Goal: Task Accomplishment & Management: Manage account settings

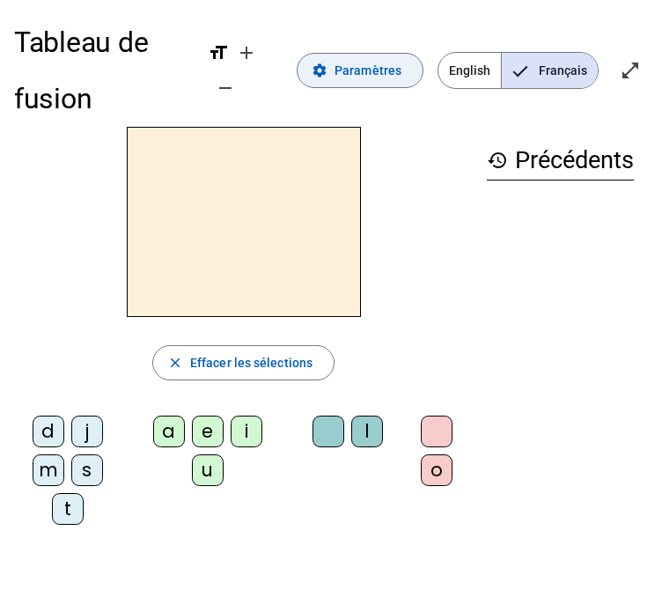
click at [343, 54] on span at bounding box center [360, 70] width 125 height 42
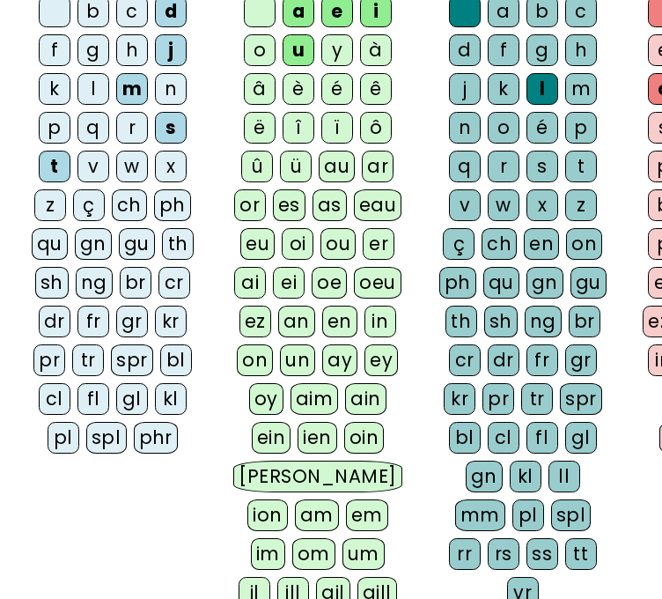
scroll to position [587, 0]
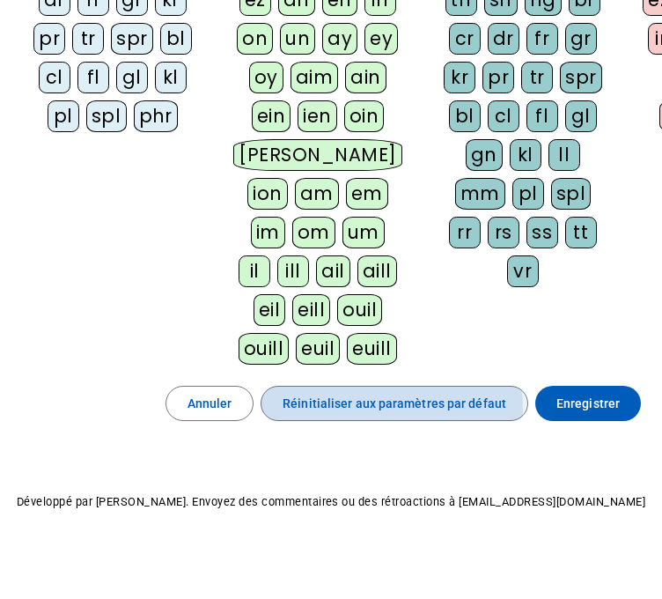
click at [354, 403] on span "Réinitialiser aux paramètres par défaut" at bounding box center [395, 403] width 224 height 21
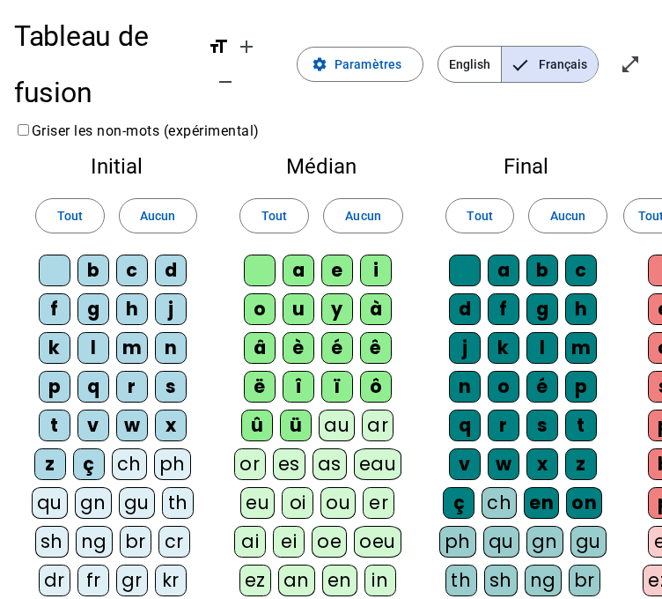
scroll to position [7, 0]
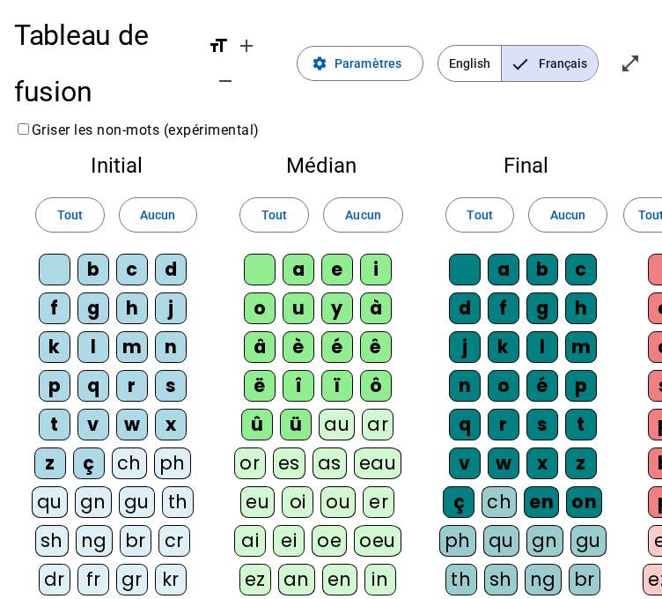
click at [162, 349] on div "n" at bounding box center [171, 347] width 32 height 32
click at [162, 306] on div "j" at bounding box center [171, 308] width 32 height 32
click at [161, 381] on div "s" at bounding box center [171, 386] width 32 height 32
click at [49, 411] on div "t" at bounding box center [55, 425] width 32 height 32
click at [170, 262] on div "d" at bounding box center [171, 270] width 32 height 32
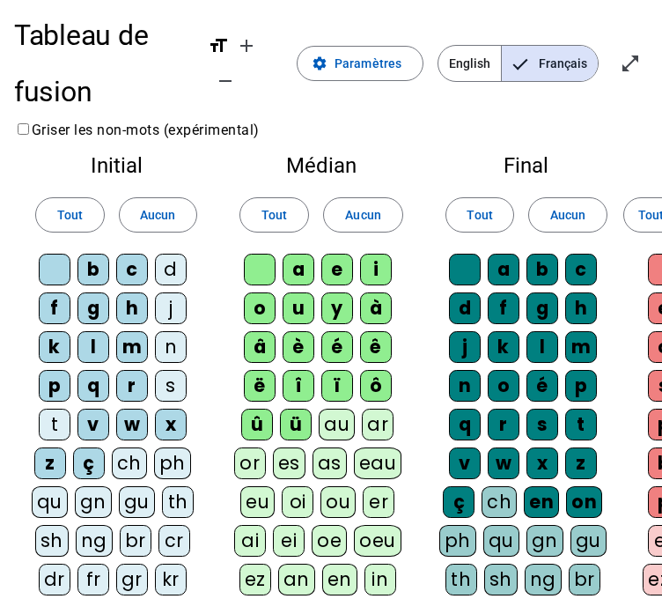
click at [123, 343] on div "m" at bounding box center [132, 347] width 32 height 32
click at [377, 267] on div "i" at bounding box center [376, 270] width 32 height 32
click at [331, 270] on div "e" at bounding box center [338, 270] width 32 height 32
click at [295, 258] on div "a" at bounding box center [299, 270] width 32 height 32
click at [293, 307] on div "u" at bounding box center [299, 308] width 32 height 32
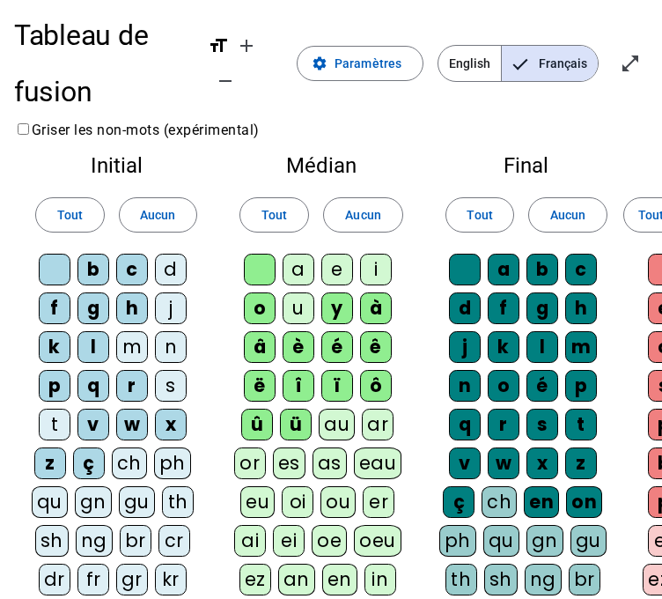
click at [463, 270] on div at bounding box center [465, 270] width 32 height 32
click at [499, 425] on div "r" at bounding box center [504, 425] width 32 height 32
click at [584, 260] on div "c" at bounding box center [582, 270] width 32 height 32
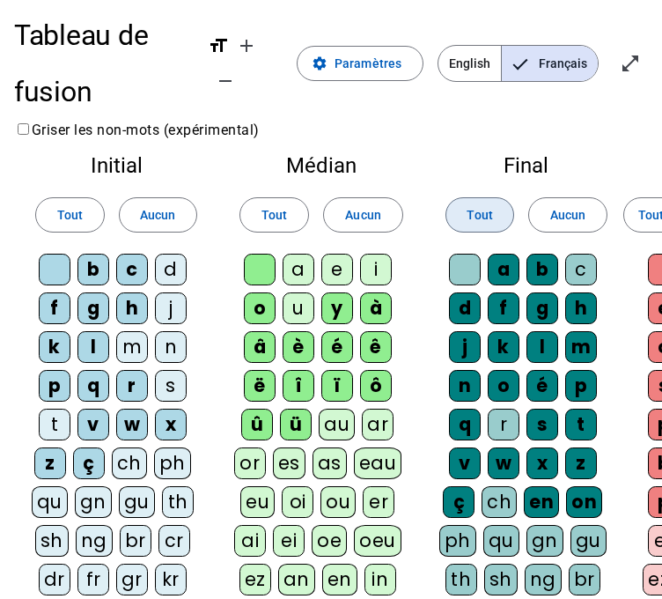
drag, startPoint x: 478, startPoint y: 205, endPoint x: 558, endPoint y: 80, distance: 148.1
click at [558, 80] on div "Tableau de fusion format_size add remove settings Paramètres English Français o…" at bounding box center [331, 589] width 662 height 1193
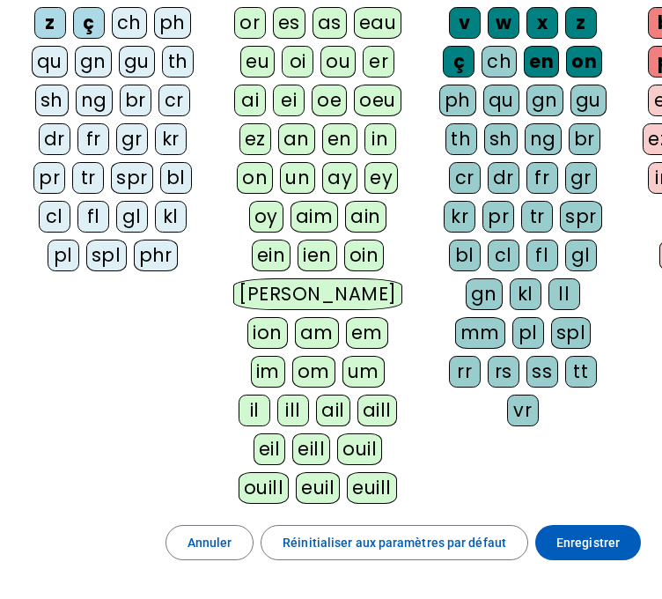
scroll to position [587, 0]
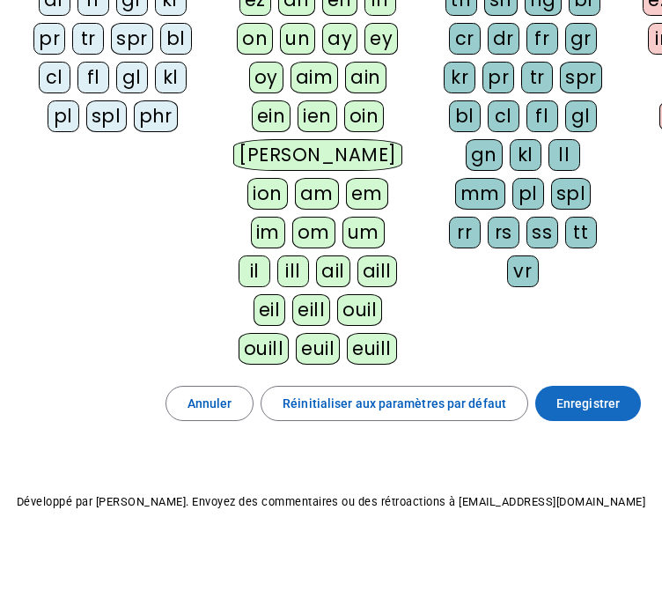
click at [601, 397] on span "Enregistrer" at bounding box center [588, 403] width 63 height 21
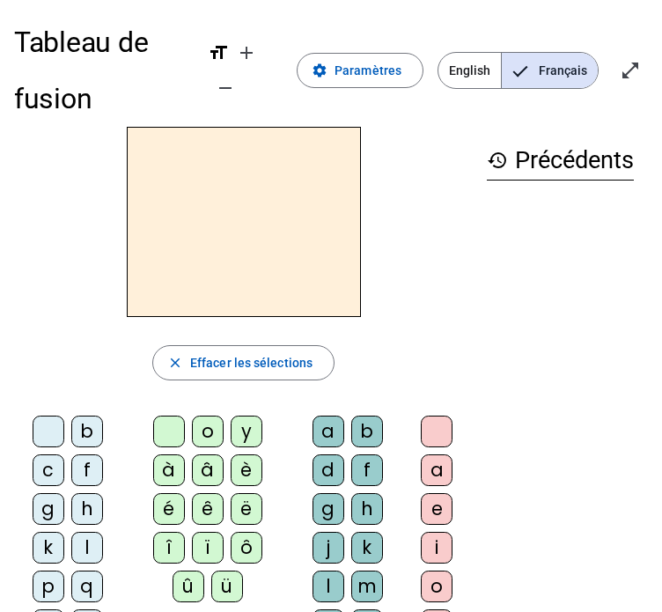
click at [388, 92] on div "Tableau de fusion format_size add remove settings Paramètres English Français o…" at bounding box center [331, 70] width 634 height 113
click at [370, 69] on span "Paramètres" at bounding box center [368, 70] width 67 height 21
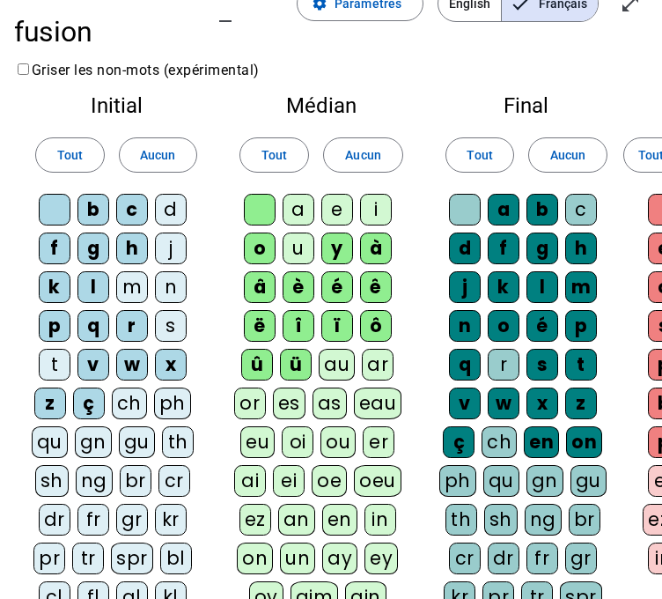
scroll to position [65, 0]
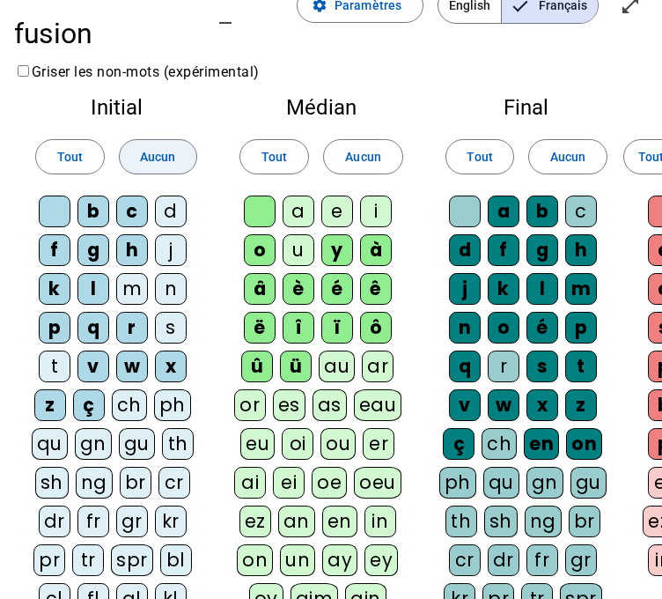
click at [148, 158] on span "Aucun" at bounding box center [157, 156] width 35 height 21
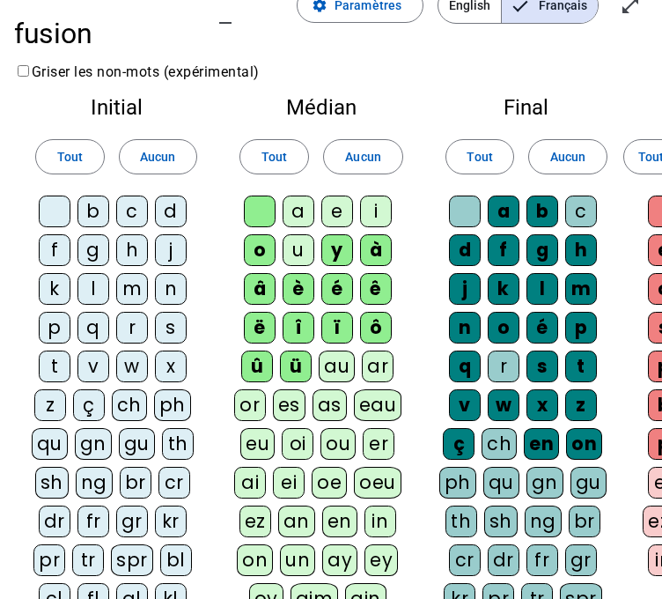
click at [162, 209] on div "d" at bounding box center [171, 212] width 32 height 32
click at [172, 250] on div "j" at bounding box center [171, 250] width 32 height 32
click at [352, 158] on span "Aucun" at bounding box center [362, 156] width 35 height 21
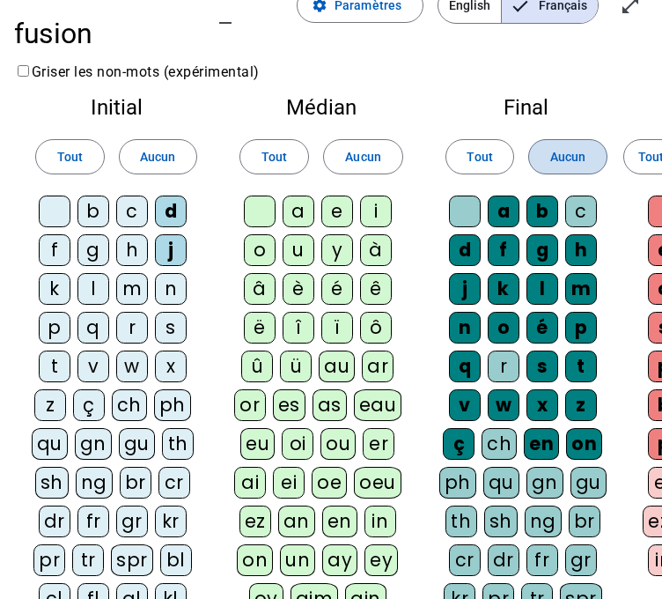
click at [556, 153] on span "Aucun" at bounding box center [568, 156] width 35 height 21
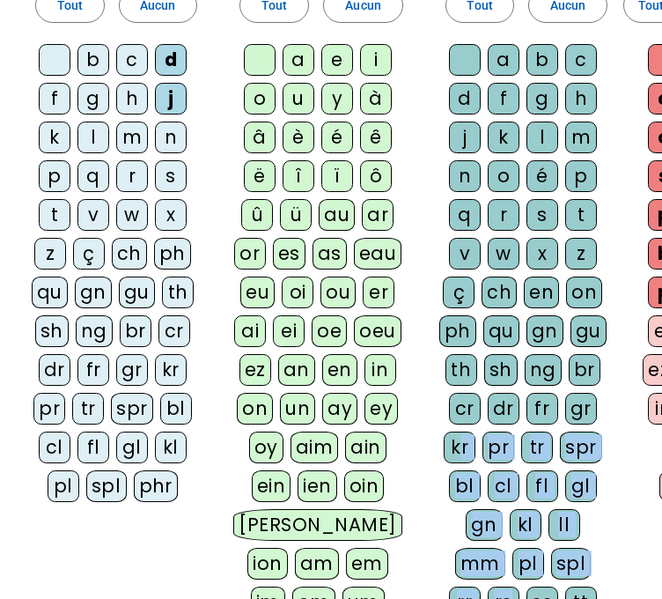
scroll to position [395, 0]
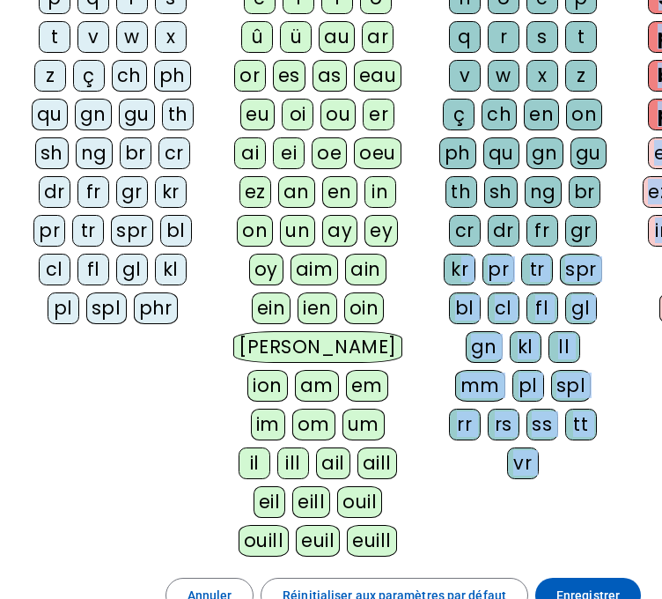
drag, startPoint x: 458, startPoint y: 596, endPoint x: 650, endPoint y: 608, distance: 192.4
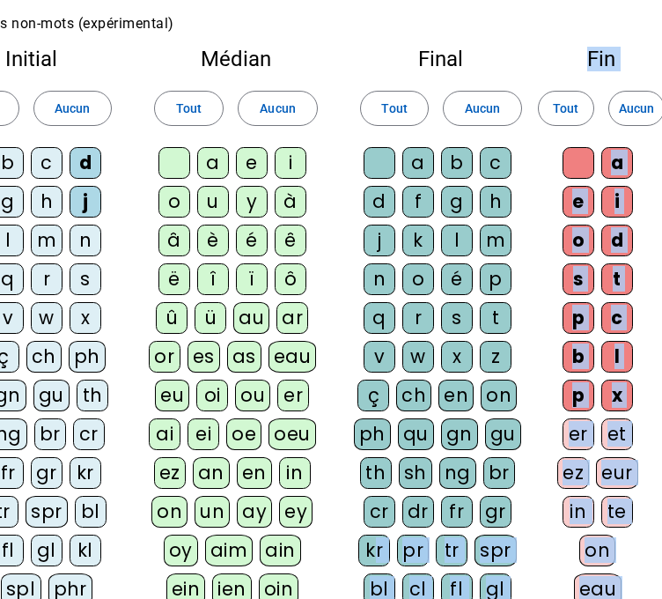
scroll to position [113, 85]
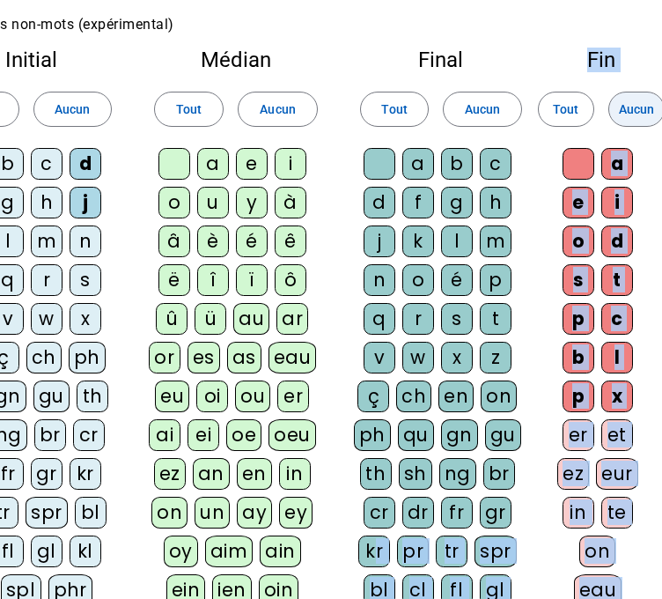
click at [621, 101] on span "Aucun" at bounding box center [636, 109] width 35 height 21
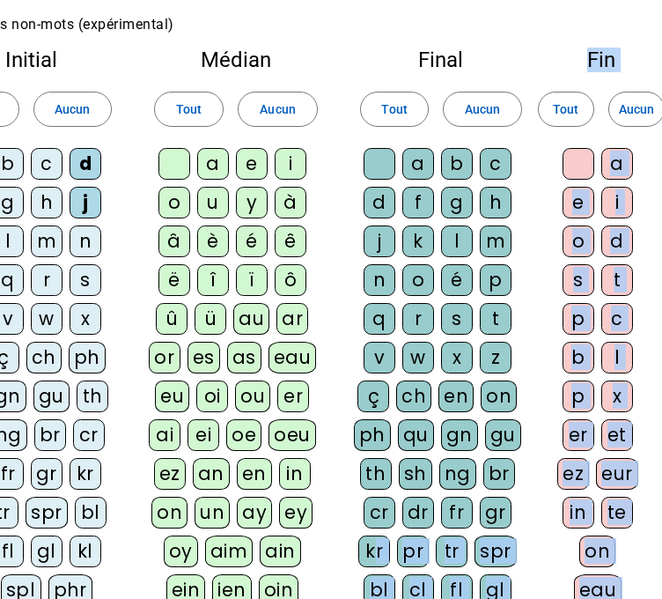
scroll to position [113, 0]
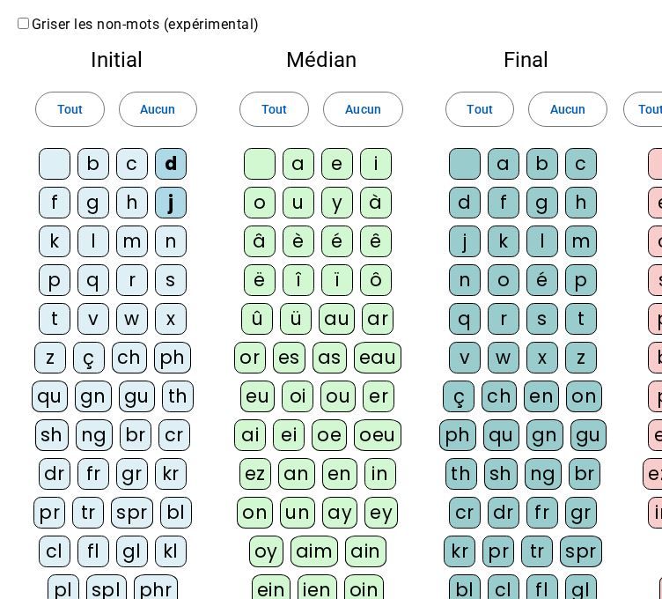
click at [458, 161] on div at bounding box center [465, 164] width 32 height 32
click at [499, 317] on div "r" at bounding box center [504, 319] width 32 height 32
click at [578, 162] on div "c" at bounding box center [582, 164] width 32 height 32
click at [296, 203] on div "u" at bounding box center [299, 203] width 32 height 32
click at [302, 168] on div "a" at bounding box center [299, 164] width 32 height 32
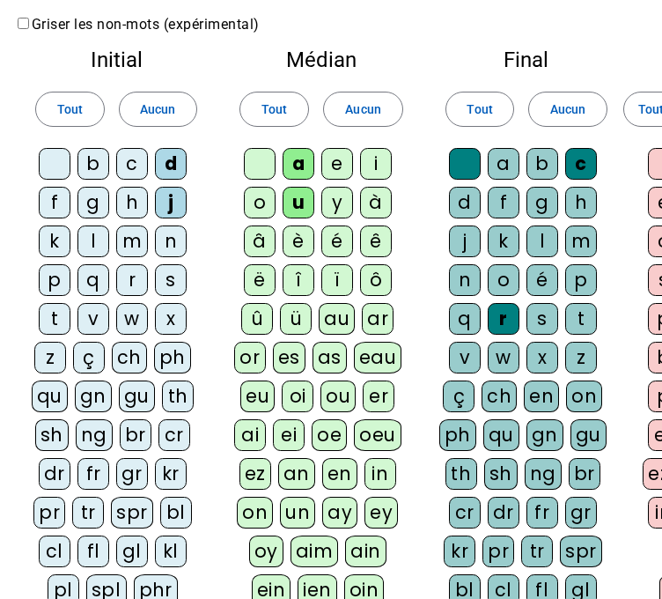
click at [334, 161] on div "e" at bounding box center [338, 164] width 32 height 32
click at [374, 166] on div "i" at bounding box center [376, 164] width 32 height 32
click at [176, 239] on div "n" at bounding box center [171, 242] width 32 height 32
click at [165, 276] on div "s" at bounding box center [171, 280] width 32 height 32
click at [57, 320] on div "t" at bounding box center [55, 319] width 32 height 32
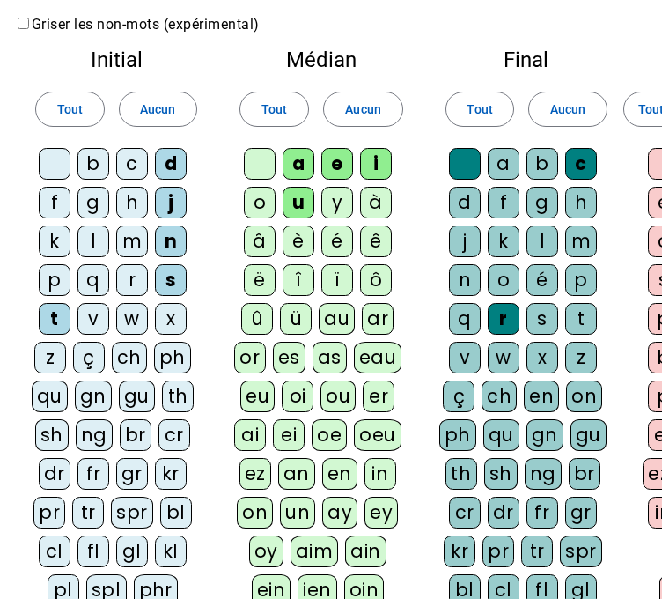
click at [123, 246] on div "m" at bounding box center [132, 242] width 32 height 32
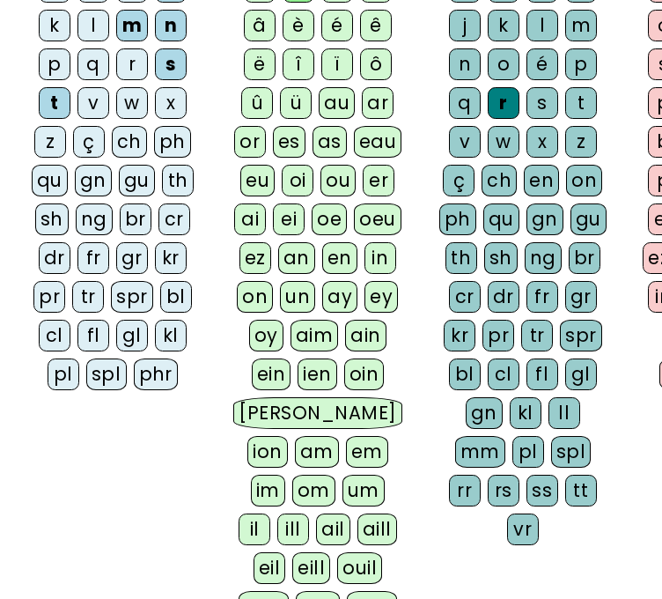
scroll to position [587, 0]
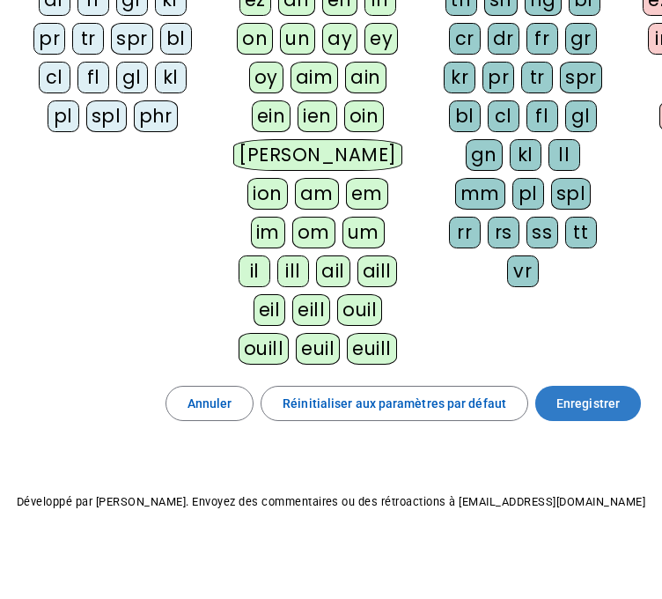
click at [556, 397] on span at bounding box center [589, 403] width 106 height 42
